Goal: Task Accomplishment & Management: Use online tool/utility

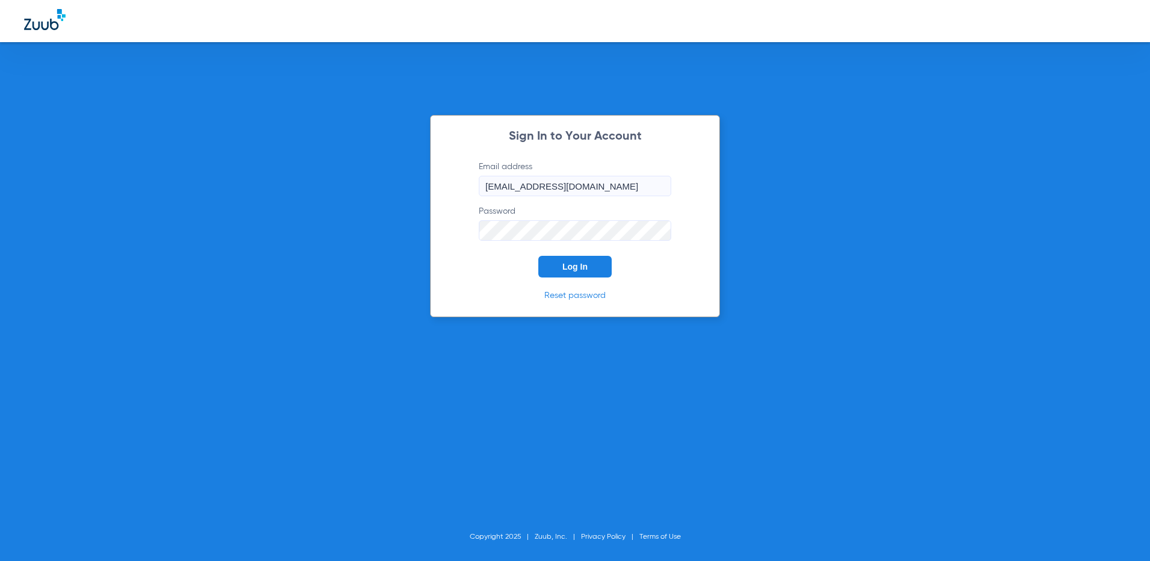
click at [577, 254] on form "Email address [EMAIL_ADDRESS][DOMAIN_NAME] Password Log In" at bounding box center [575, 219] width 229 height 117
click at [574, 254] on form "Email address [EMAIL_ADDRESS][DOMAIN_NAME] Password Log In" at bounding box center [575, 219] width 229 height 117
click at [578, 270] on span "Log In" at bounding box center [575, 267] width 25 height 10
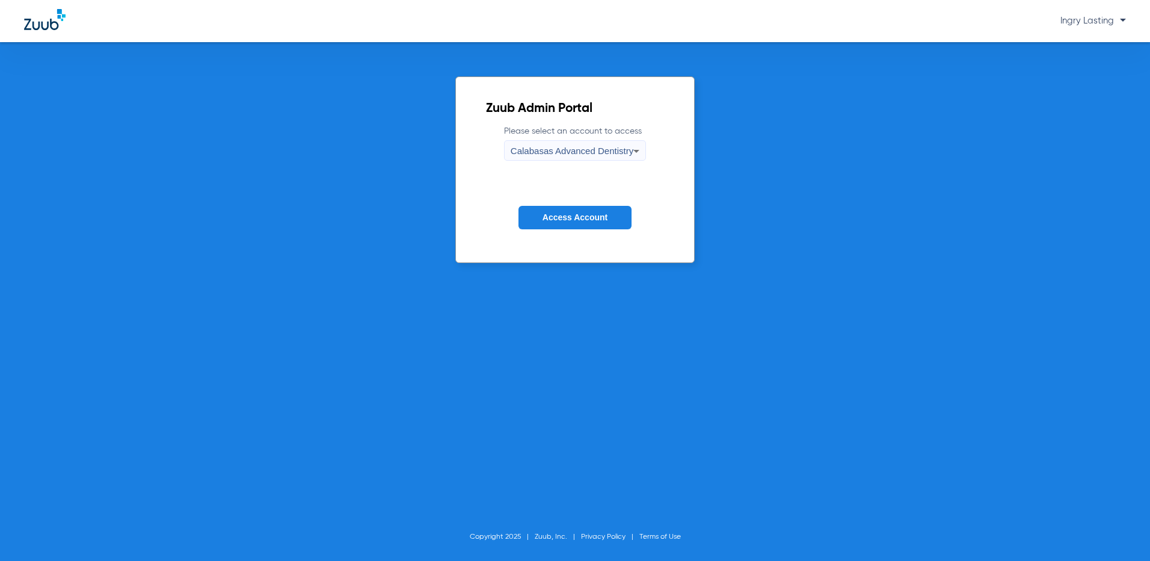
click at [577, 151] on span "Calabasas Advanced Dentistry" at bounding box center [572, 151] width 123 height 10
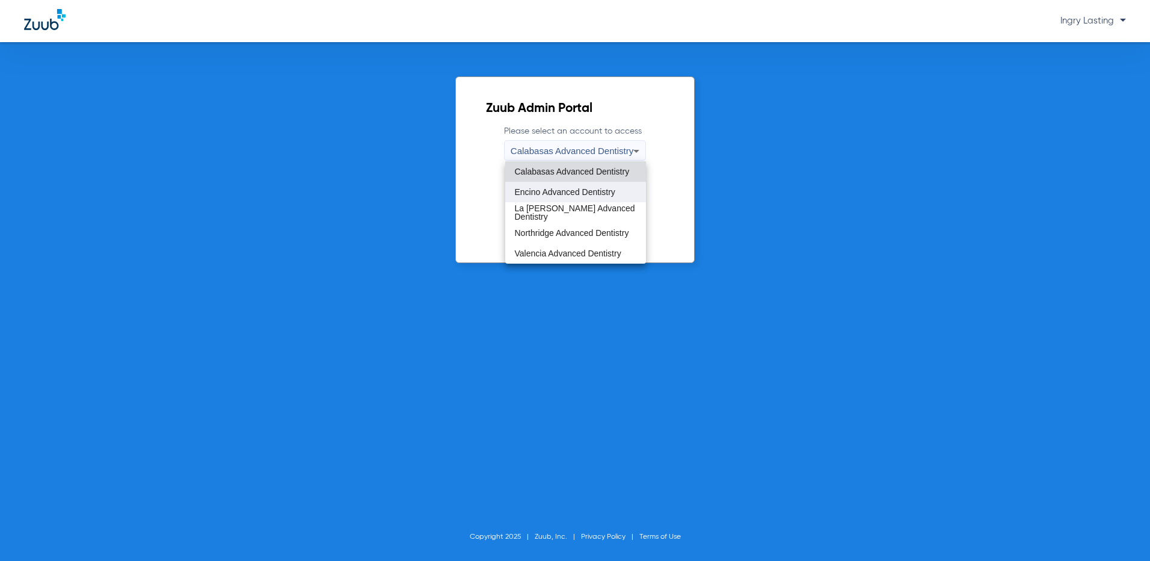
click at [576, 193] on span "Encino Advanced Dentistry" at bounding box center [565, 192] width 100 height 8
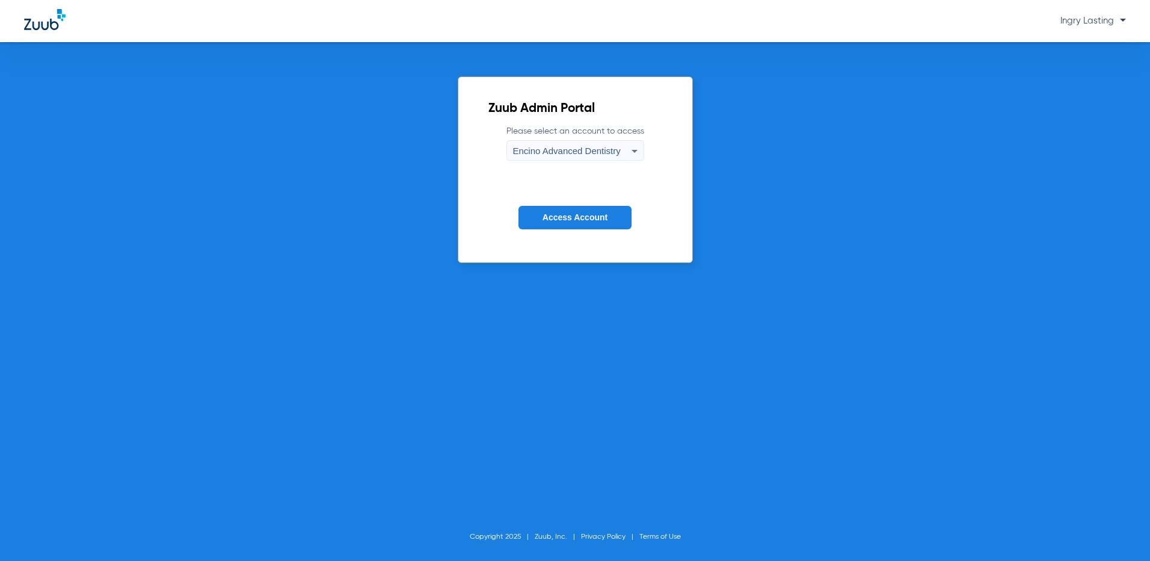
click at [573, 218] on span "Access Account" at bounding box center [575, 217] width 65 height 10
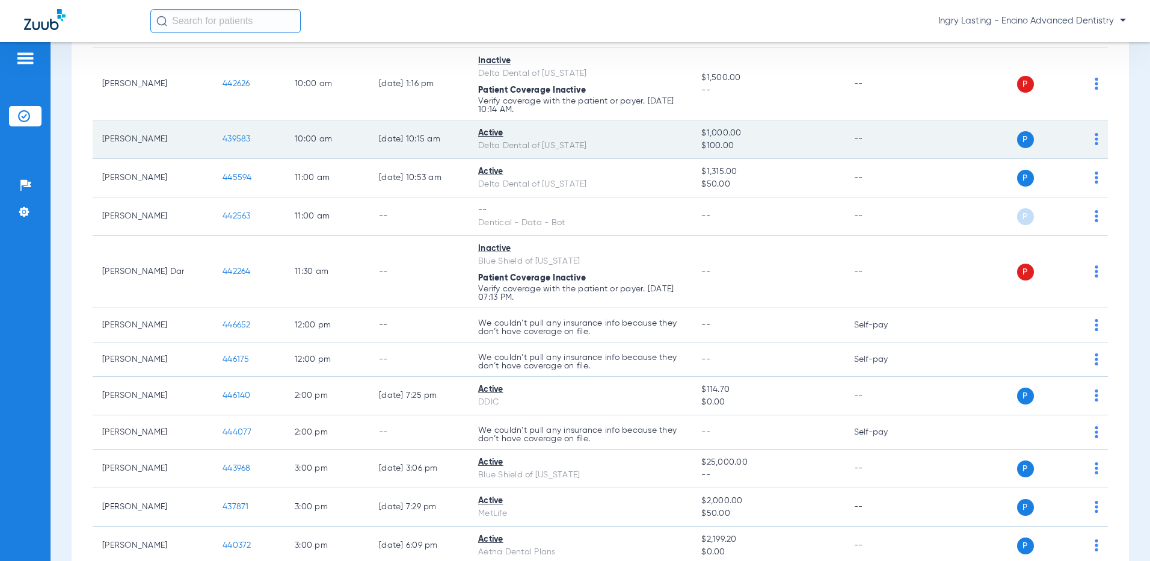
scroll to position [481, 0]
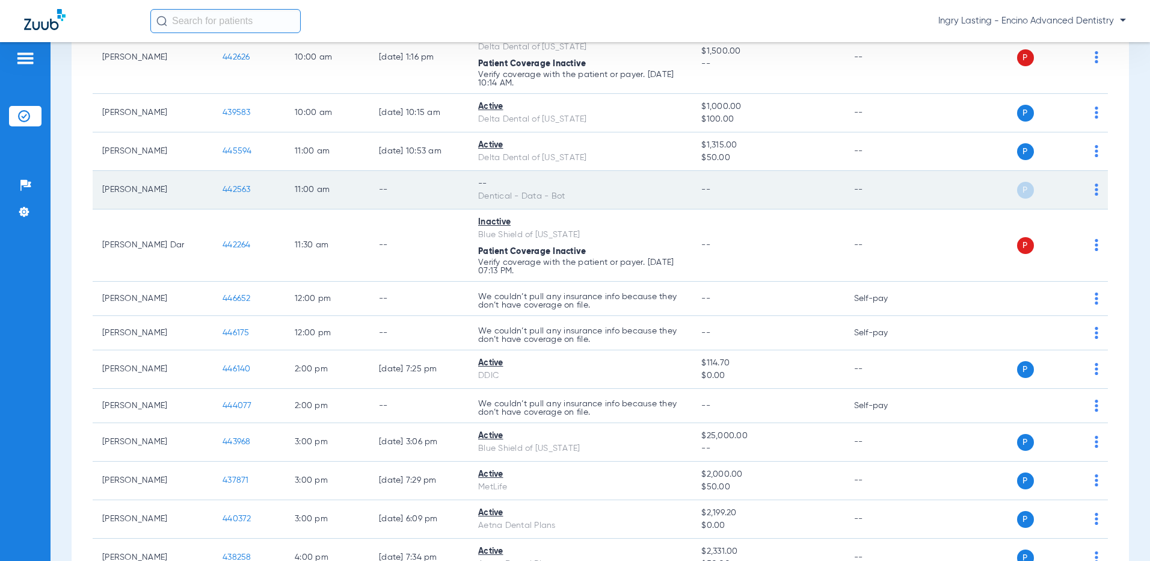
click at [230, 195] on td "442563" at bounding box center [249, 190] width 72 height 39
click at [229, 192] on span "442563" at bounding box center [237, 189] width 28 height 8
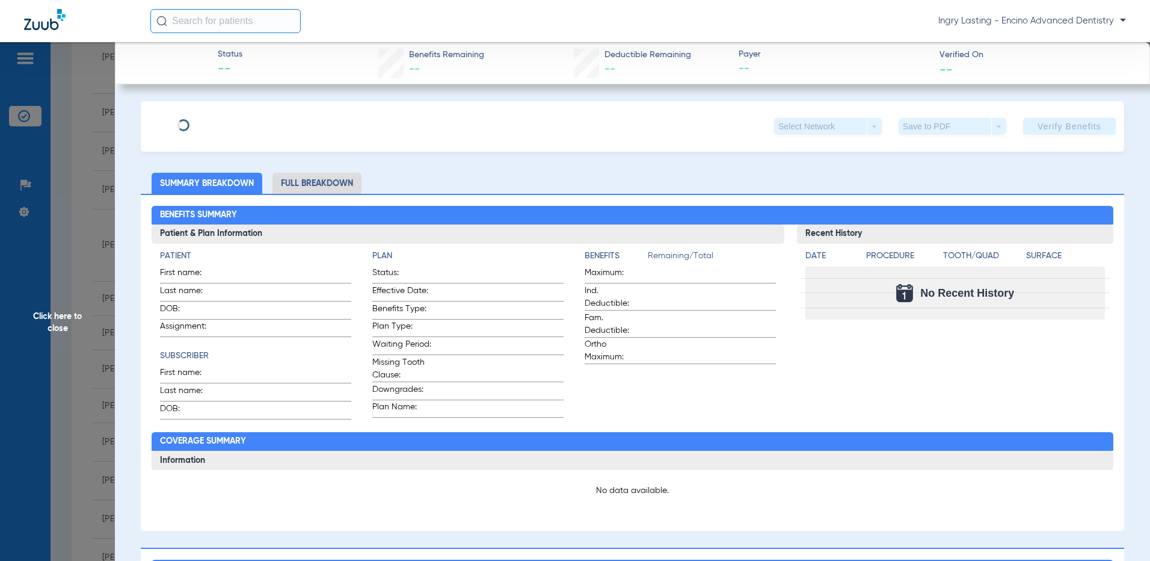
click at [0, 152] on html "Ingry Lasting - Encino Advanced Dentistry Patients Insurance Verification Setup…" at bounding box center [575, 280] width 1150 height 561
click at [63, 186] on span "Click here to close" at bounding box center [57, 322] width 115 height 561
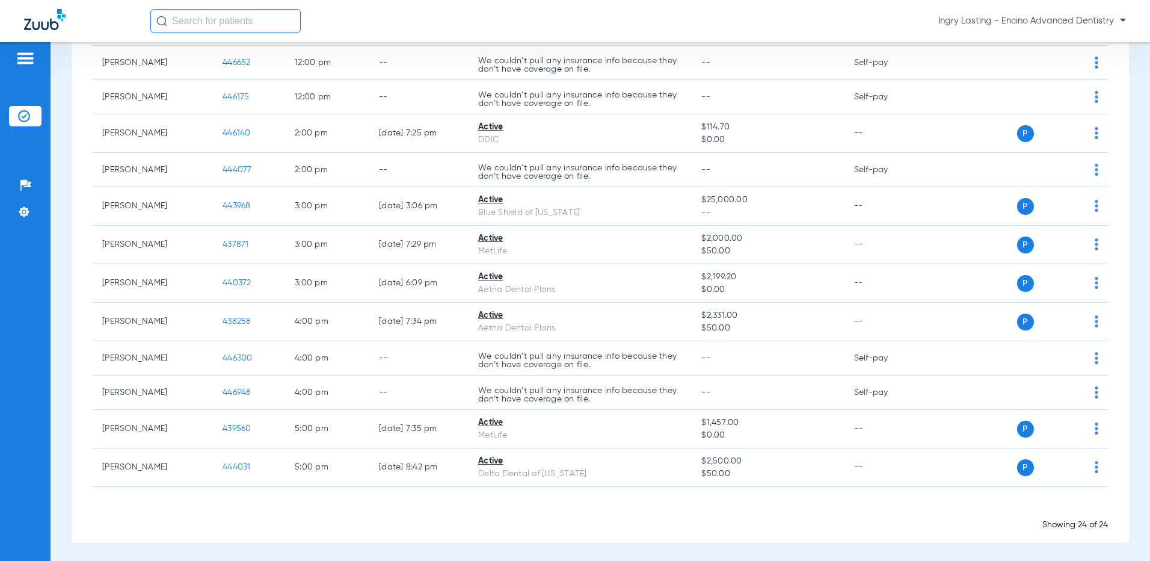
scroll to position [720, 0]
click at [979, 26] on span "Ingry Lasting - Encino Advanced Dentistry" at bounding box center [1033, 21] width 188 height 12
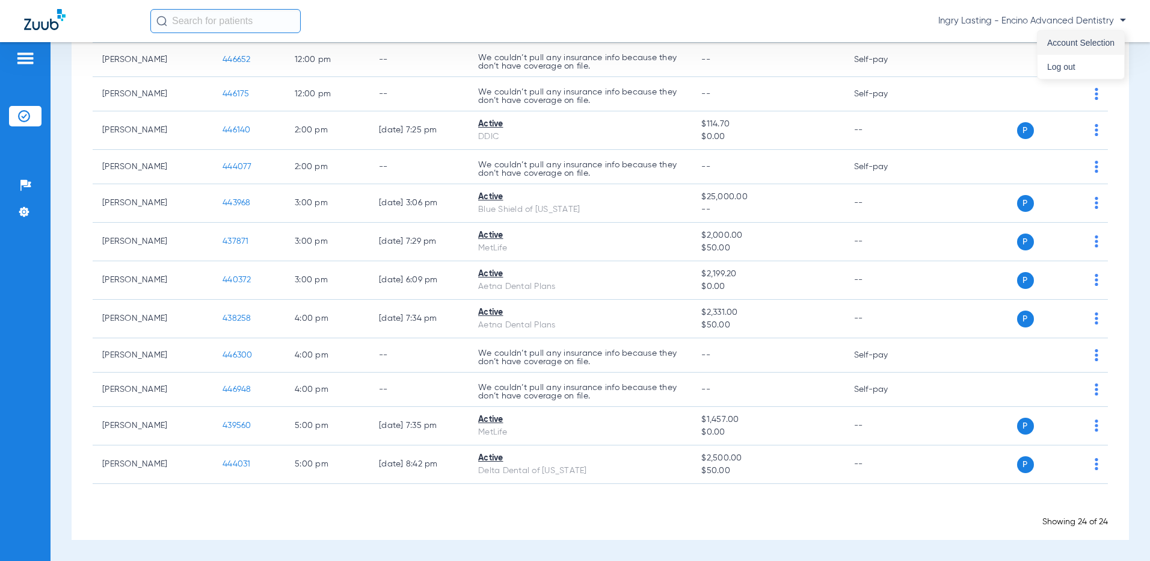
click at [1114, 48] on button "Account Selection" at bounding box center [1081, 43] width 87 height 24
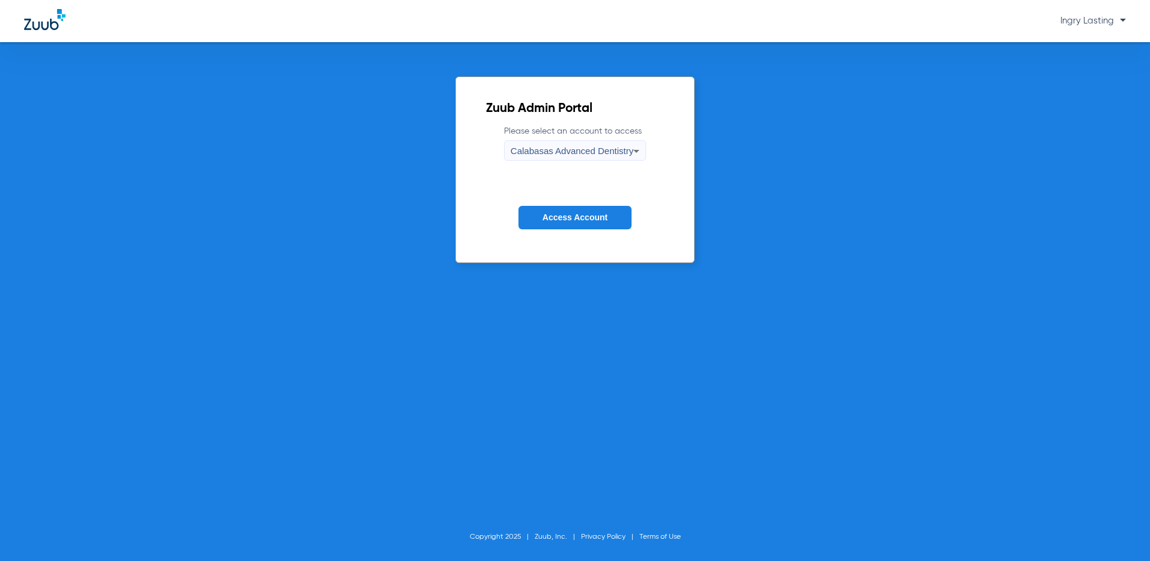
click at [593, 158] on div "Calabasas Advanced Dentistry" at bounding box center [572, 151] width 123 height 20
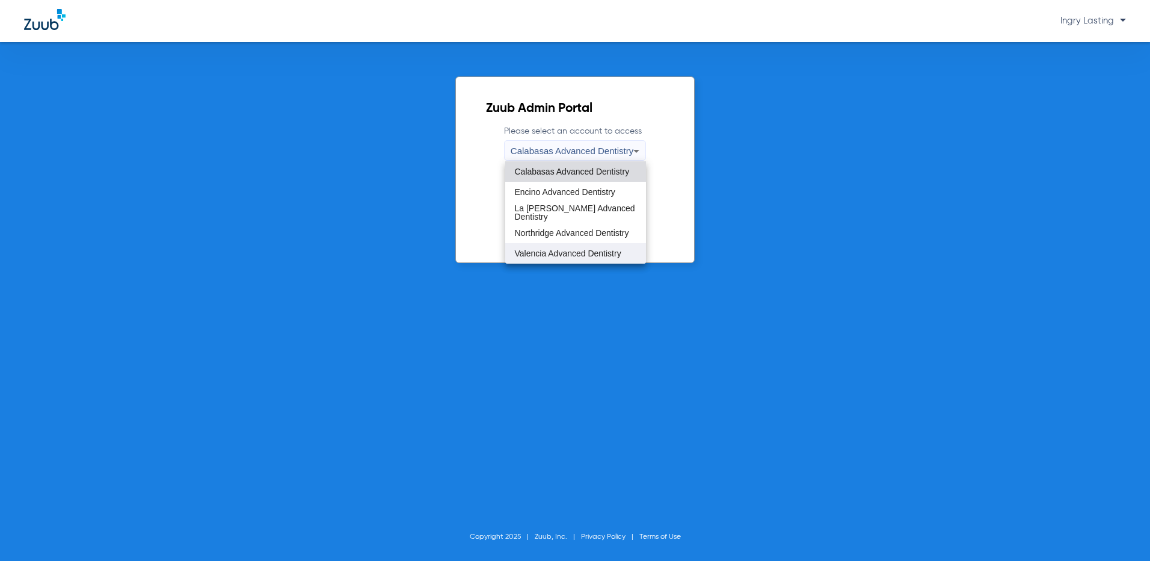
click at [561, 246] on mat-option "Valencia Advanced Dentistry" at bounding box center [575, 253] width 141 height 20
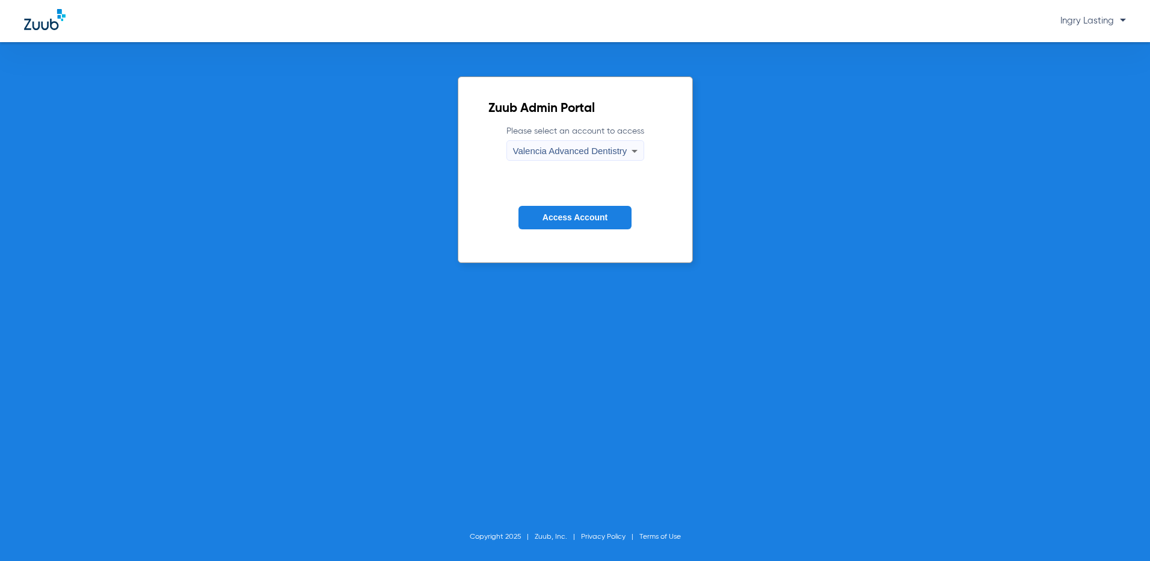
click at [558, 234] on form "Please select an account to access Valencia Advanced Dentistry Access Account" at bounding box center [576, 186] width 174 height 122
click at [552, 208] on button "Access Account" at bounding box center [575, 217] width 113 height 23
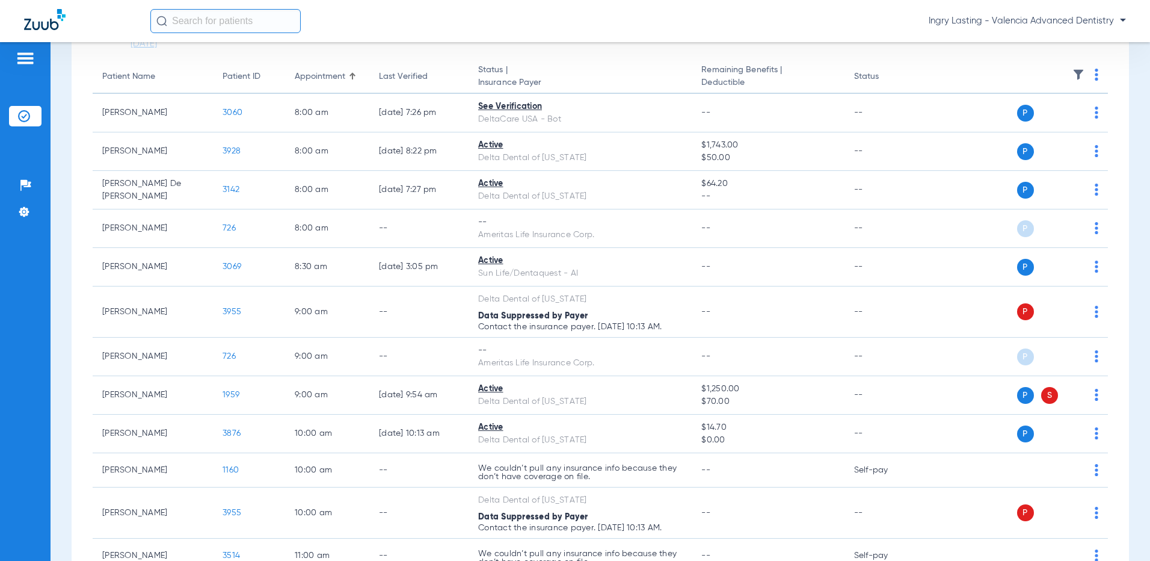
scroll to position [120, 0]
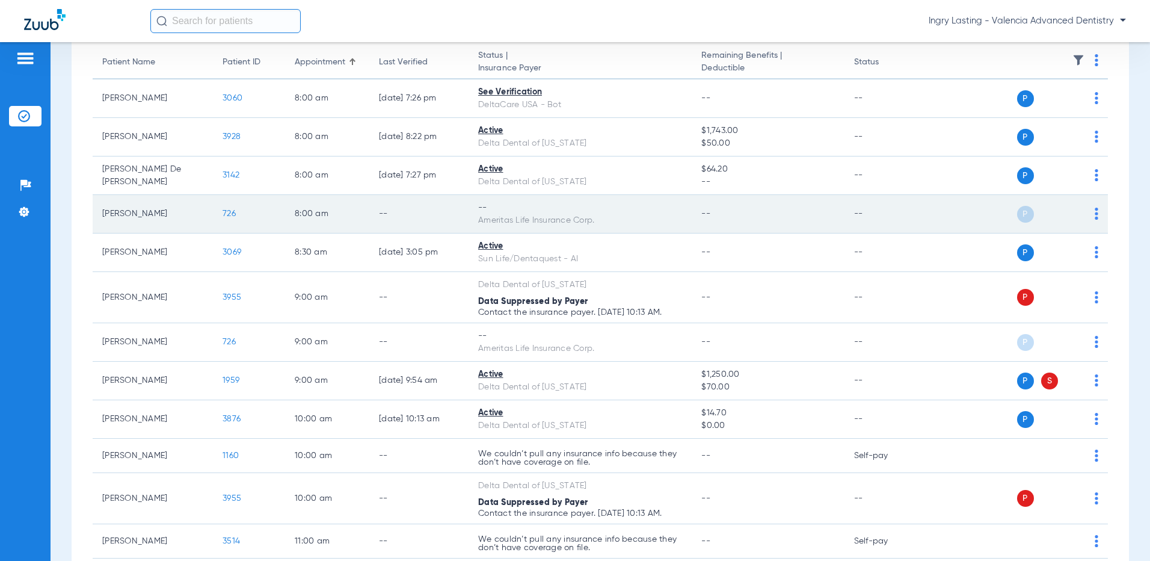
click at [223, 211] on span "726" at bounding box center [229, 213] width 13 height 8
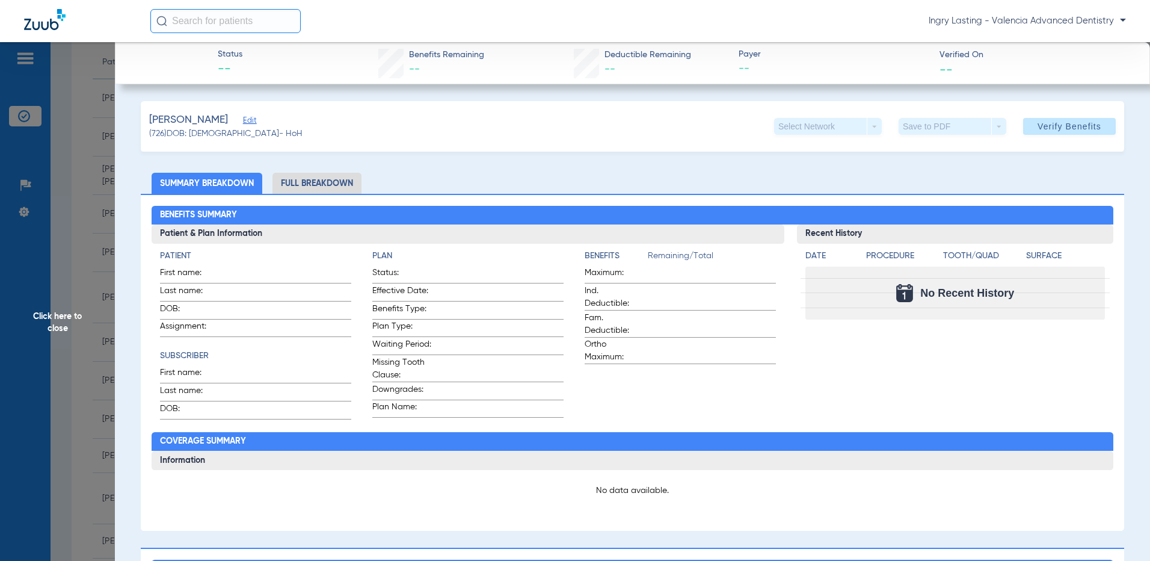
click at [254, 117] on span "Edit" at bounding box center [248, 121] width 11 height 11
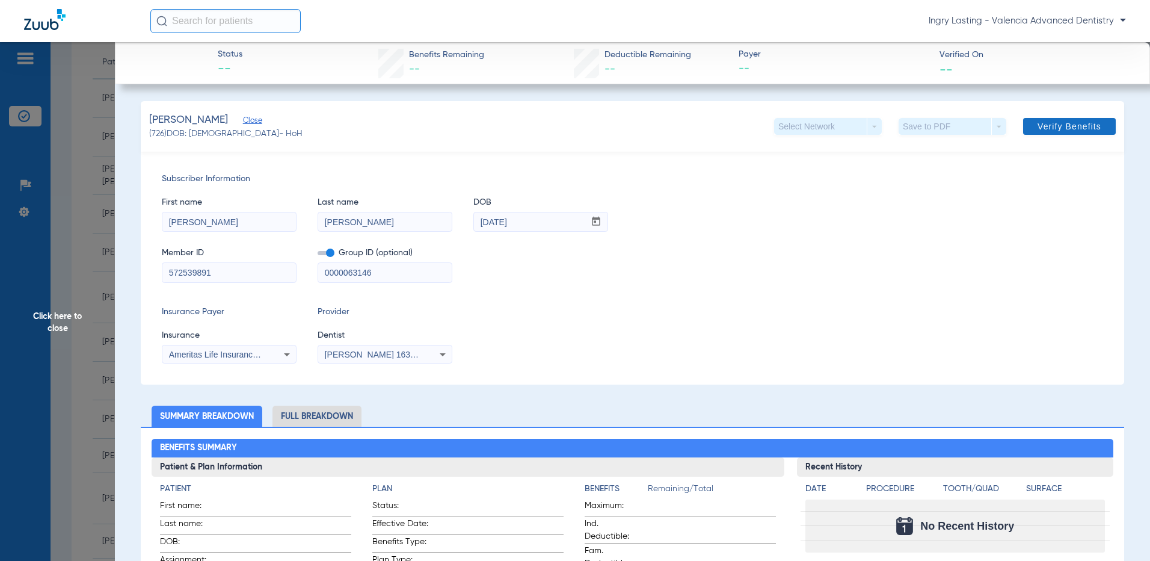
click at [1069, 122] on span "Verify Benefits" at bounding box center [1070, 127] width 64 height 10
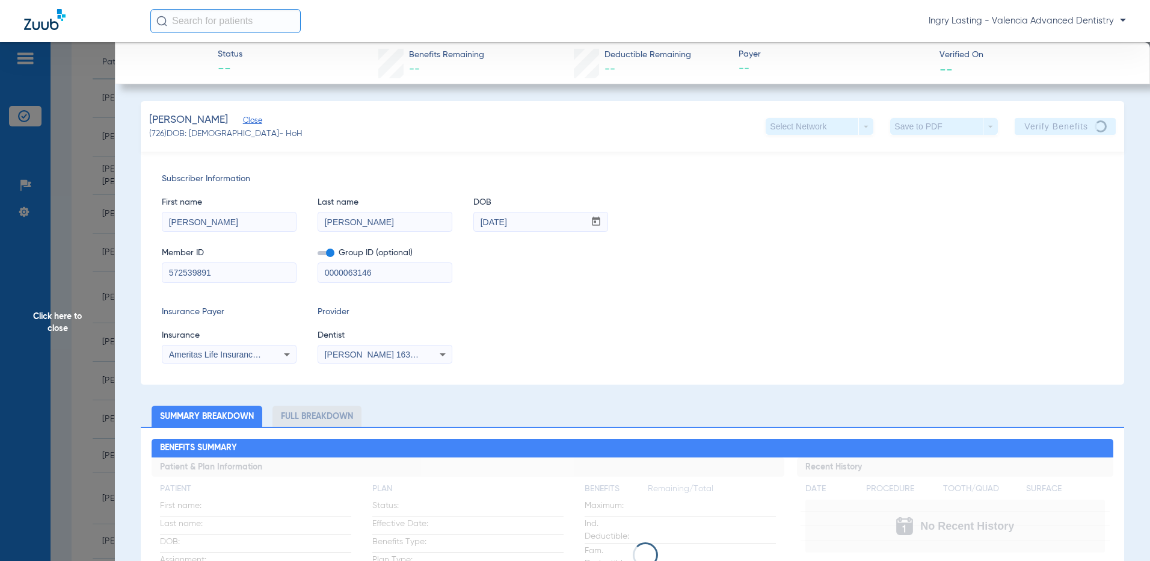
click at [77, 209] on span "Click here to close" at bounding box center [57, 322] width 115 height 561
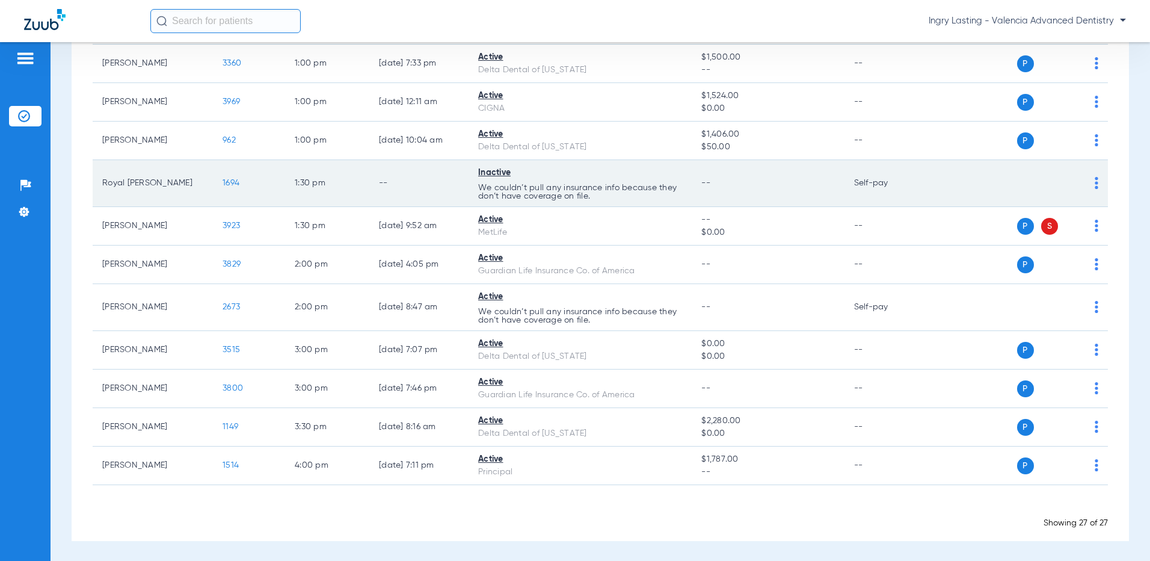
scroll to position [806, 0]
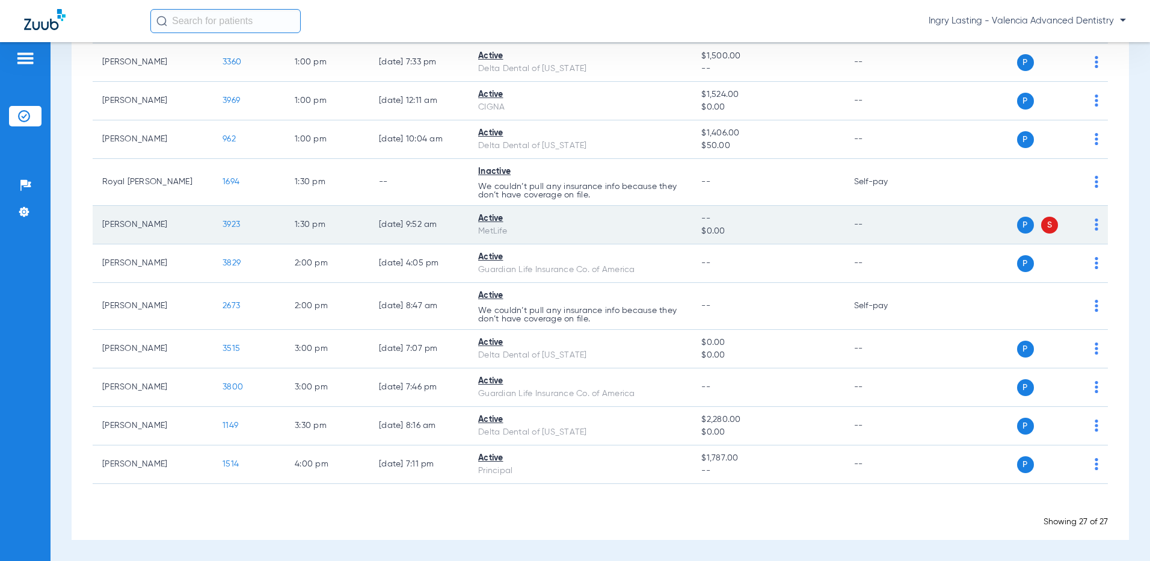
click at [224, 228] on span "3923" at bounding box center [231, 224] width 17 height 8
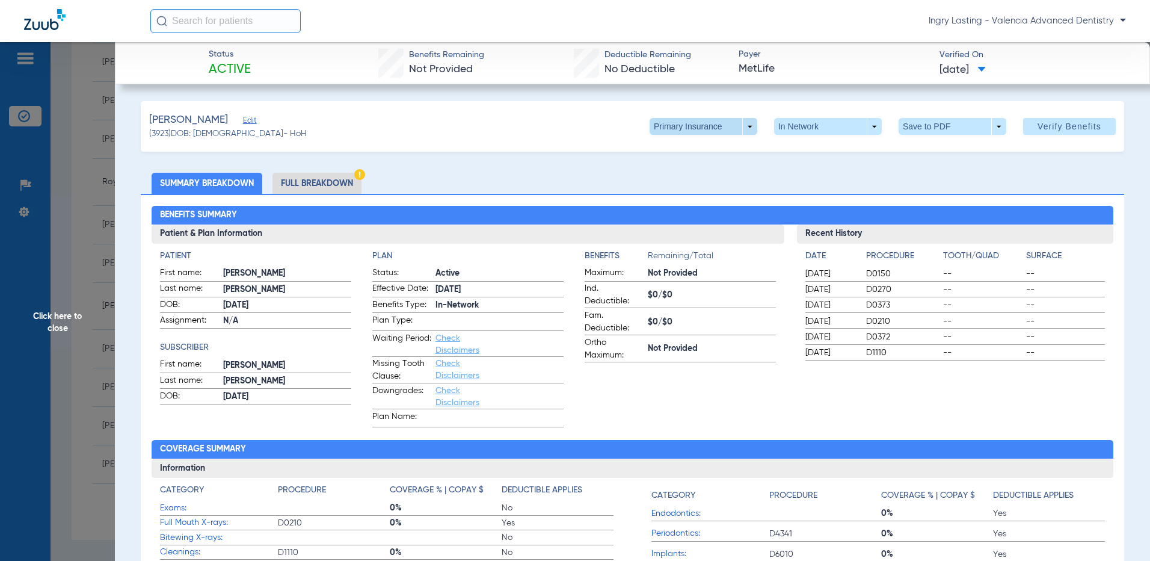
click at [691, 126] on span at bounding box center [703, 126] width 29 height 29
click at [680, 171] on span "Secondary Insurance" at bounding box center [690, 174] width 79 height 8
type input "710703087"
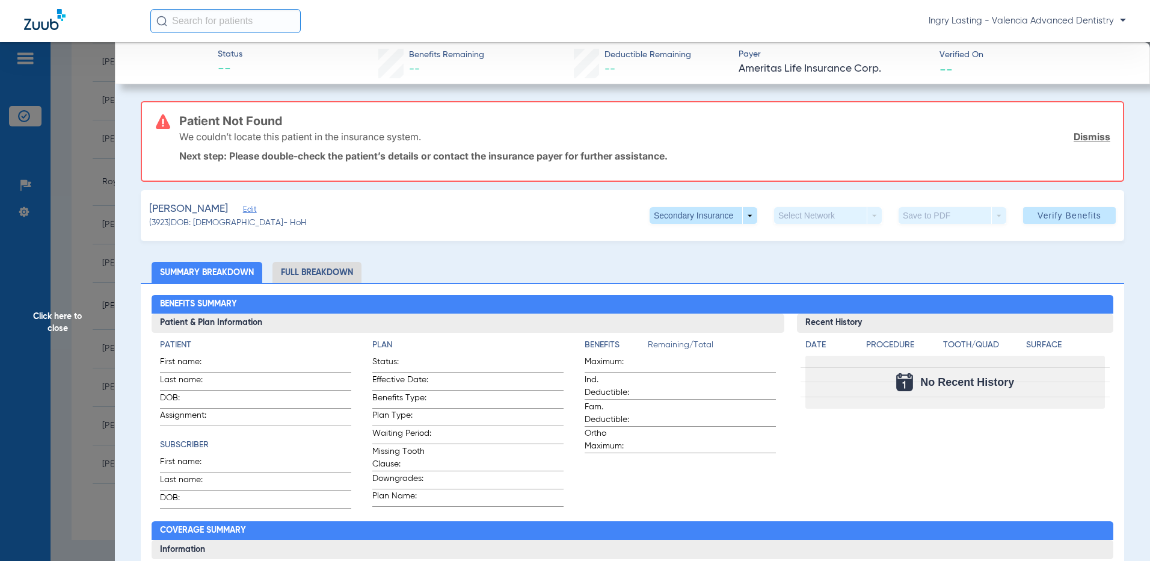
click at [247, 208] on span "Edit" at bounding box center [248, 210] width 11 height 11
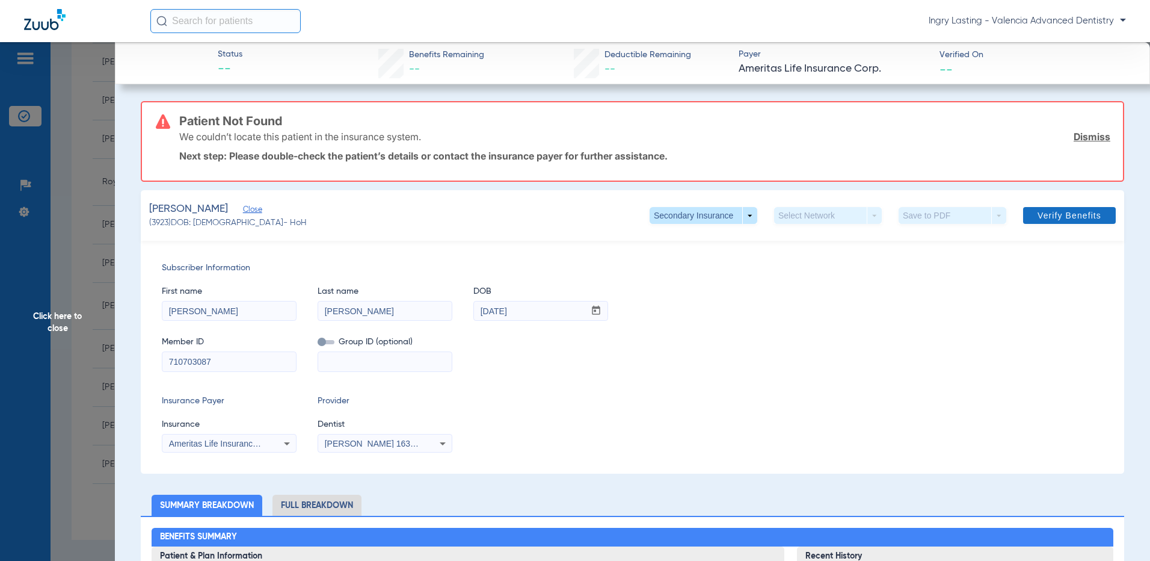
click at [1060, 219] on span "Verify Benefits" at bounding box center [1070, 216] width 64 height 10
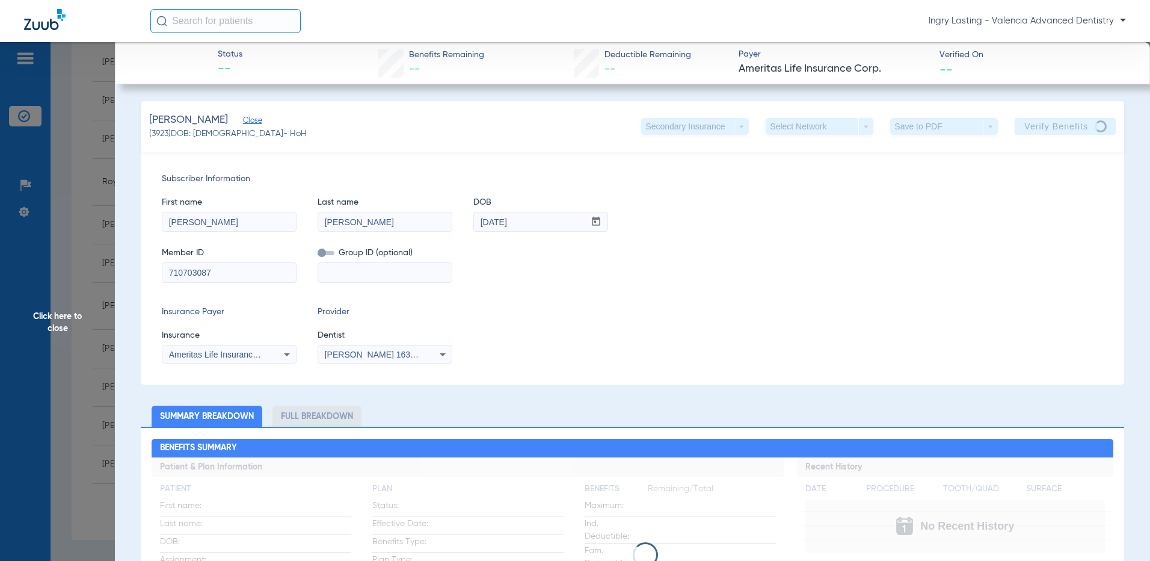
click at [1056, 127] on app-verify-button "Verify Benefits" at bounding box center [1065, 126] width 101 height 17
drag, startPoint x: 1056, startPoint y: 126, endPoint x: 1039, endPoint y: 140, distance: 22.2
click at [1039, 140] on div "[PERSON_NAME] Close (3923) DOB: [DEMOGRAPHIC_DATA] - HoH Secondary Insurance ar…" at bounding box center [633, 126] width 984 height 51
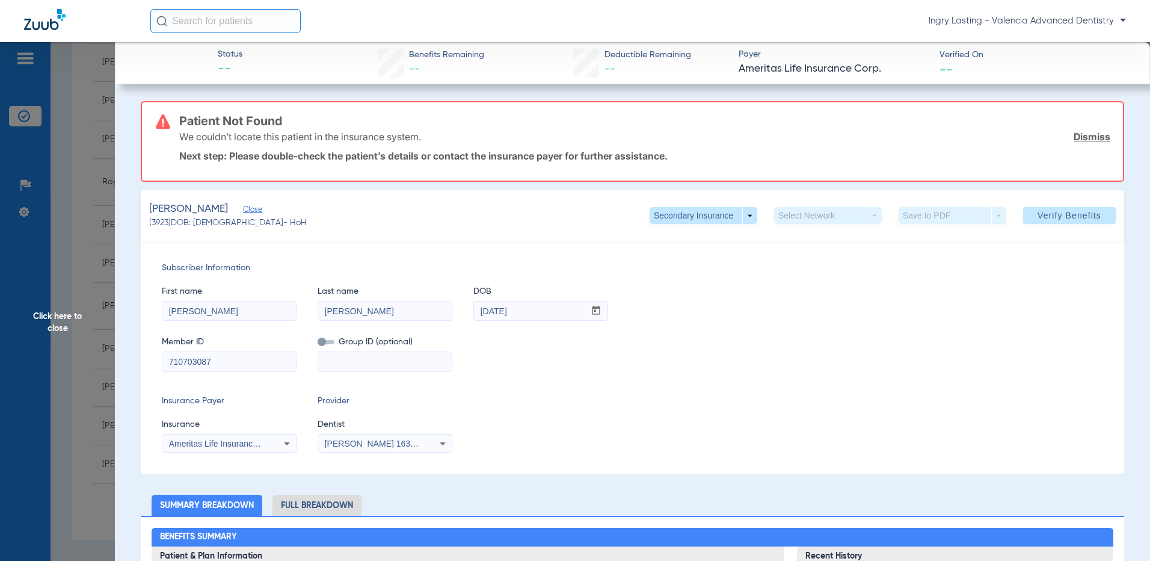
click at [96, 345] on span "Click here to close" at bounding box center [57, 322] width 115 height 561
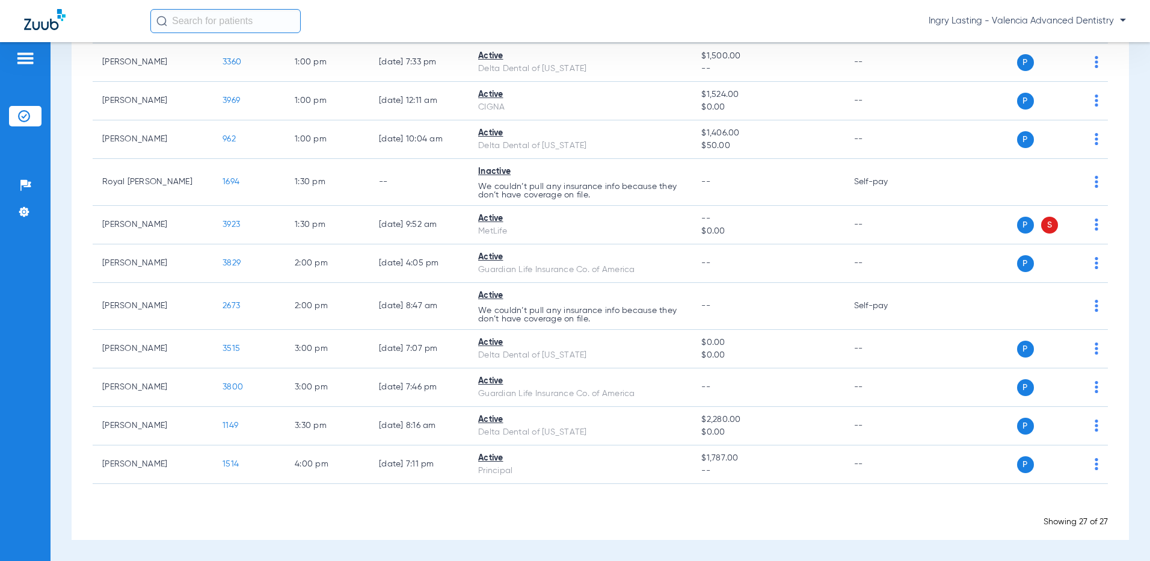
drag, startPoint x: 96, startPoint y: 345, endPoint x: 1118, endPoint y: 239, distance: 1028.3
